Goal: Task Accomplishment & Management: Complete application form

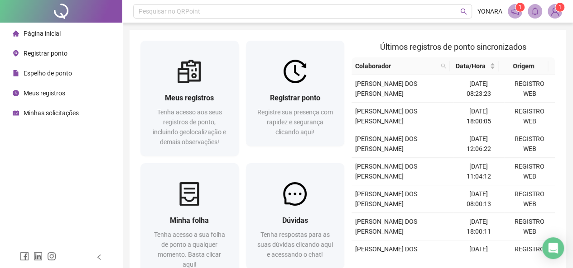
click at [41, 35] on span "Página inicial" at bounding box center [42, 33] width 37 height 7
click at [46, 56] on span "Registrar ponto" at bounding box center [46, 53] width 44 height 7
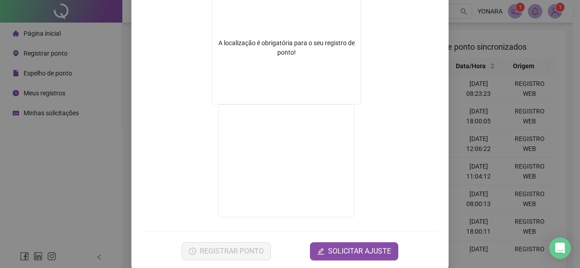
scroll to position [168, 0]
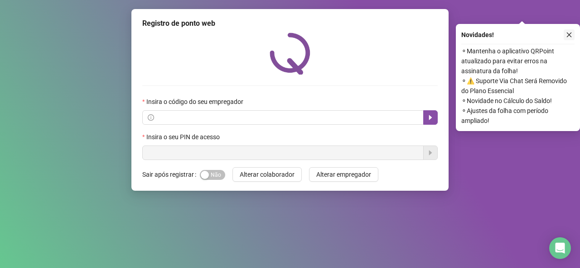
click at [569, 34] on icon "close" at bounding box center [568, 35] width 5 height 5
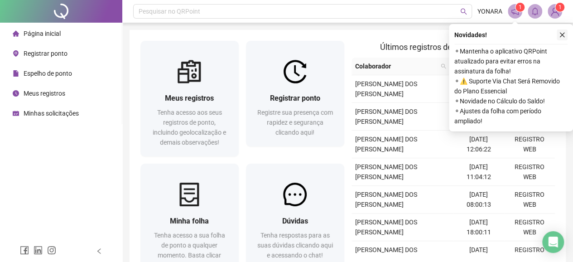
click at [562, 35] on icon "close" at bounding box center [562, 35] width 5 height 5
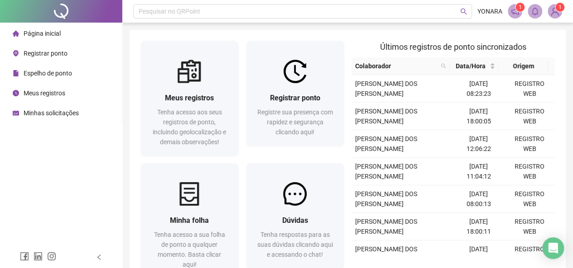
click at [36, 55] on span "Registrar ponto" at bounding box center [46, 53] width 44 height 7
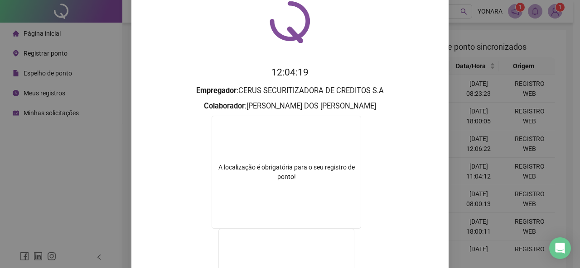
scroll to position [168, 0]
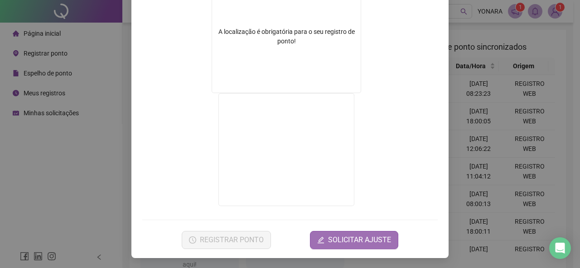
click at [360, 240] on span "SOLICITAR AJUSTE" at bounding box center [359, 240] width 63 height 11
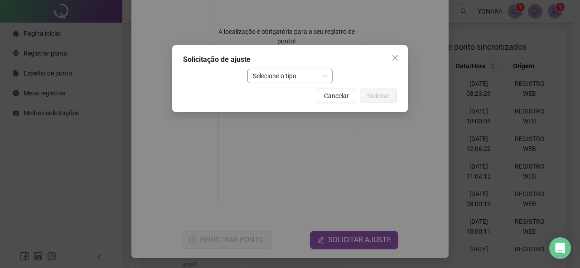
click at [305, 76] on span "Selecione o tipo" at bounding box center [290, 76] width 75 height 14
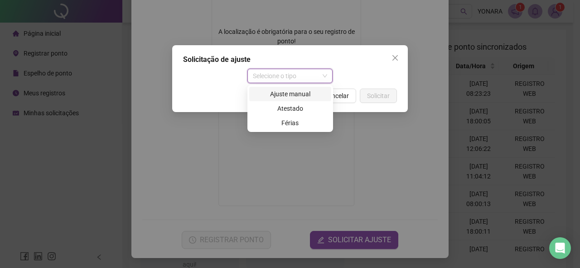
click at [305, 97] on div "Ajuste manual" at bounding box center [289, 94] width 71 height 10
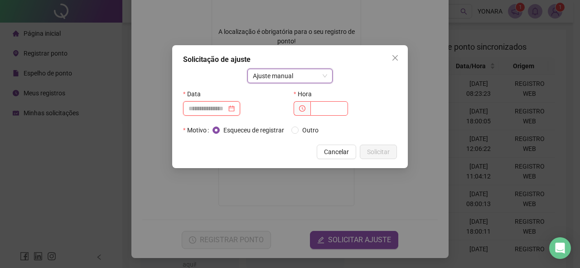
click at [211, 107] on input at bounding box center [207, 109] width 38 height 10
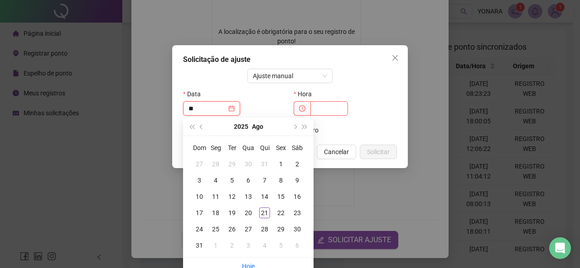
type input "*"
type input "**********"
click at [264, 215] on div "21" at bounding box center [264, 213] width 11 height 11
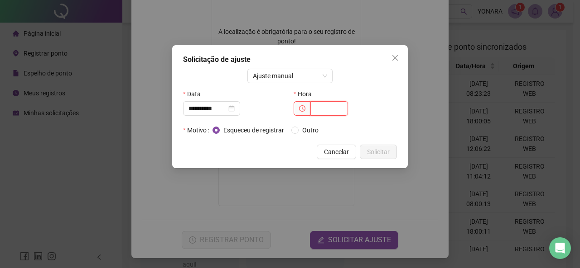
click at [319, 107] on input "text" at bounding box center [329, 108] width 38 height 14
type input "*****"
click at [289, 129] on div "Esqueceu de registrar Outro" at bounding box center [268, 130] width 113 height 10
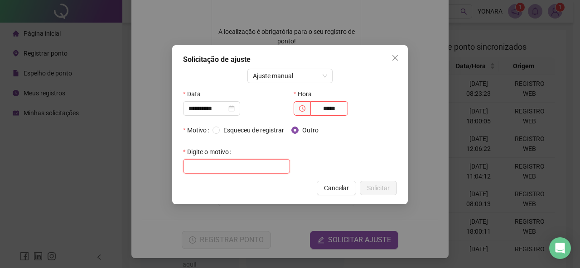
click at [220, 166] on input "text" at bounding box center [236, 166] width 107 height 14
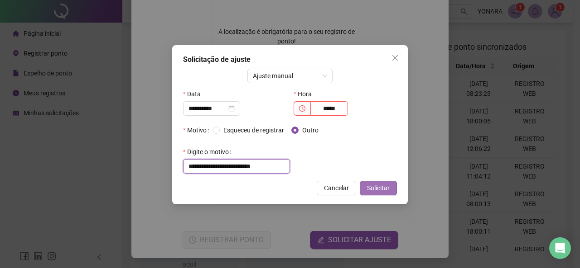
type input "**********"
click at [379, 190] on span "Solicitar" at bounding box center [378, 188] width 23 height 10
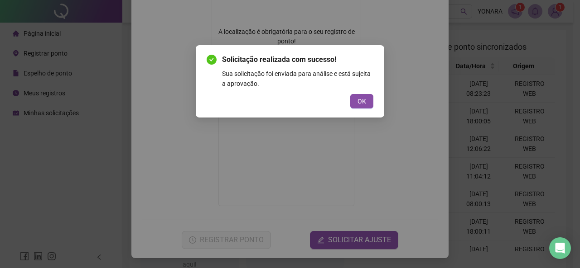
drag, startPoint x: 361, startPoint y: 99, endPoint x: 354, endPoint y: 96, distance: 7.7
click at [363, 99] on span "OK" at bounding box center [361, 101] width 9 height 10
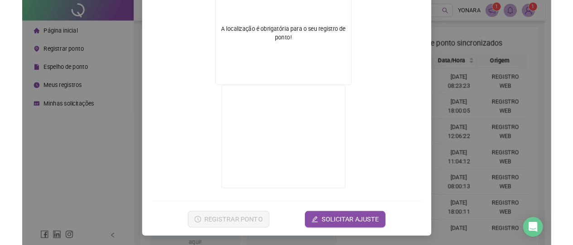
scroll to position [0, 0]
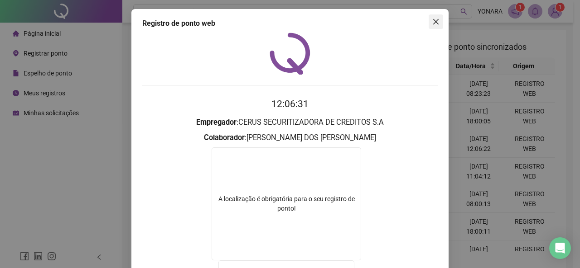
click at [431, 15] on button "Close" at bounding box center [435, 21] width 14 height 14
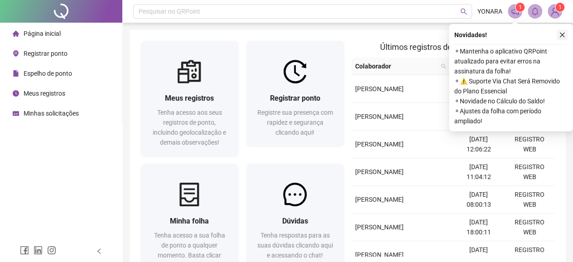
click at [560, 36] on icon "close" at bounding box center [562, 35] width 5 height 5
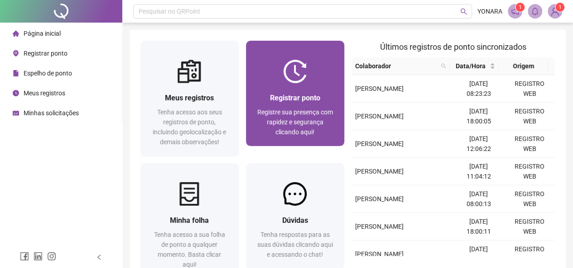
click at [291, 86] on div "Registrar ponto Registre sua presença com rapidez e segurança clicando aqui!" at bounding box center [295, 114] width 98 height 63
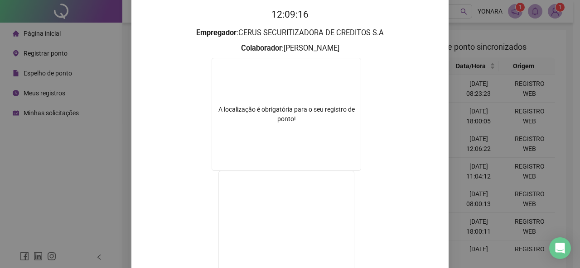
scroll to position [32, 0]
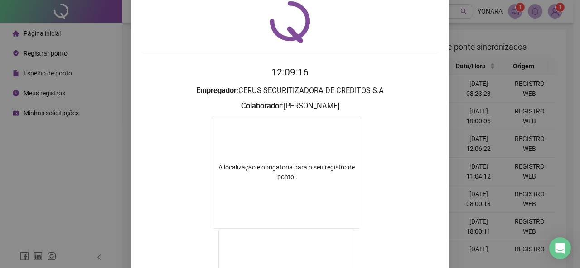
click at [301, 174] on div "A localização é obrigatória para o seu registro de ponto!" at bounding box center [286, 172] width 149 height 19
click at [281, 171] on div "A localização é obrigatória para o seu registro de ponto!" at bounding box center [286, 172] width 149 height 19
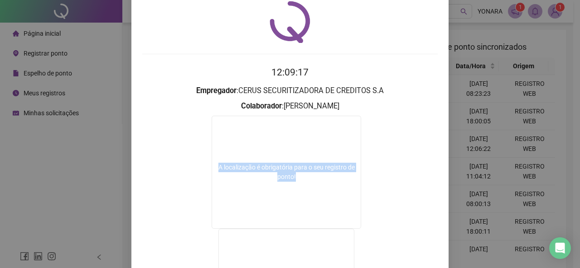
click at [281, 171] on div "A localização é obrigatória para o seu registro de ponto!" at bounding box center [286, 172] width 149 height 19
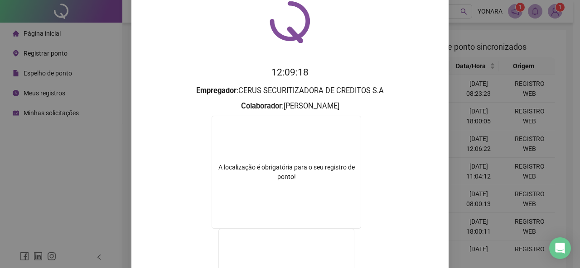
click at [413, 101] on h3 "Colaborador : YONARA MENEZES DOS SANTOS COSTA" at bounding box center [289, 107] width 295 height 12
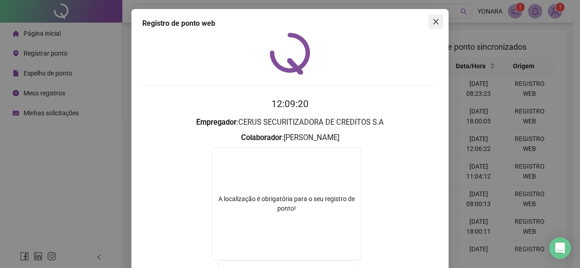
click at [437, 19] on span "Close" at bounding box center [435, 21] width 14 height 7
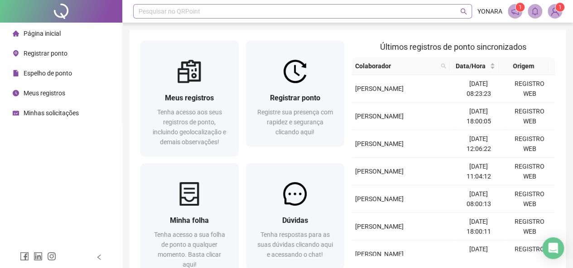
click at [234, 13] on div "Pesquisar no QRPoint" at bounding box center [302, 11] width 339 height 14
drag, startPoint x: 52, startPoint y: 34, endPoint x: 57, endPoint y: 38, distance: 7.1
click at [53, 38] on div "Página inicial" at bounding box center [37, 33] width 48 height 18
click at [56, 55] on span "Registrar ponto" at bounding box center [46, 53] width 44 height 7
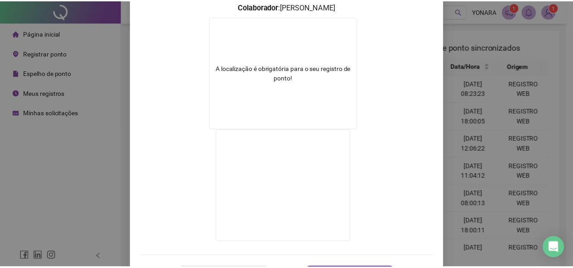
scroll to position [168, 0]
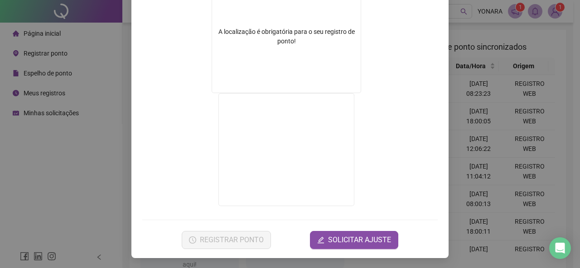
click at [90, 49] on div "Registro de ponto web 12:11:19 Empregador : CERUS SECURITIZADORA DE CREDITOS S.…" at bounding box center [290, 134] width 580 height 268
